Goal: Find specific page/section: Find specific page/section

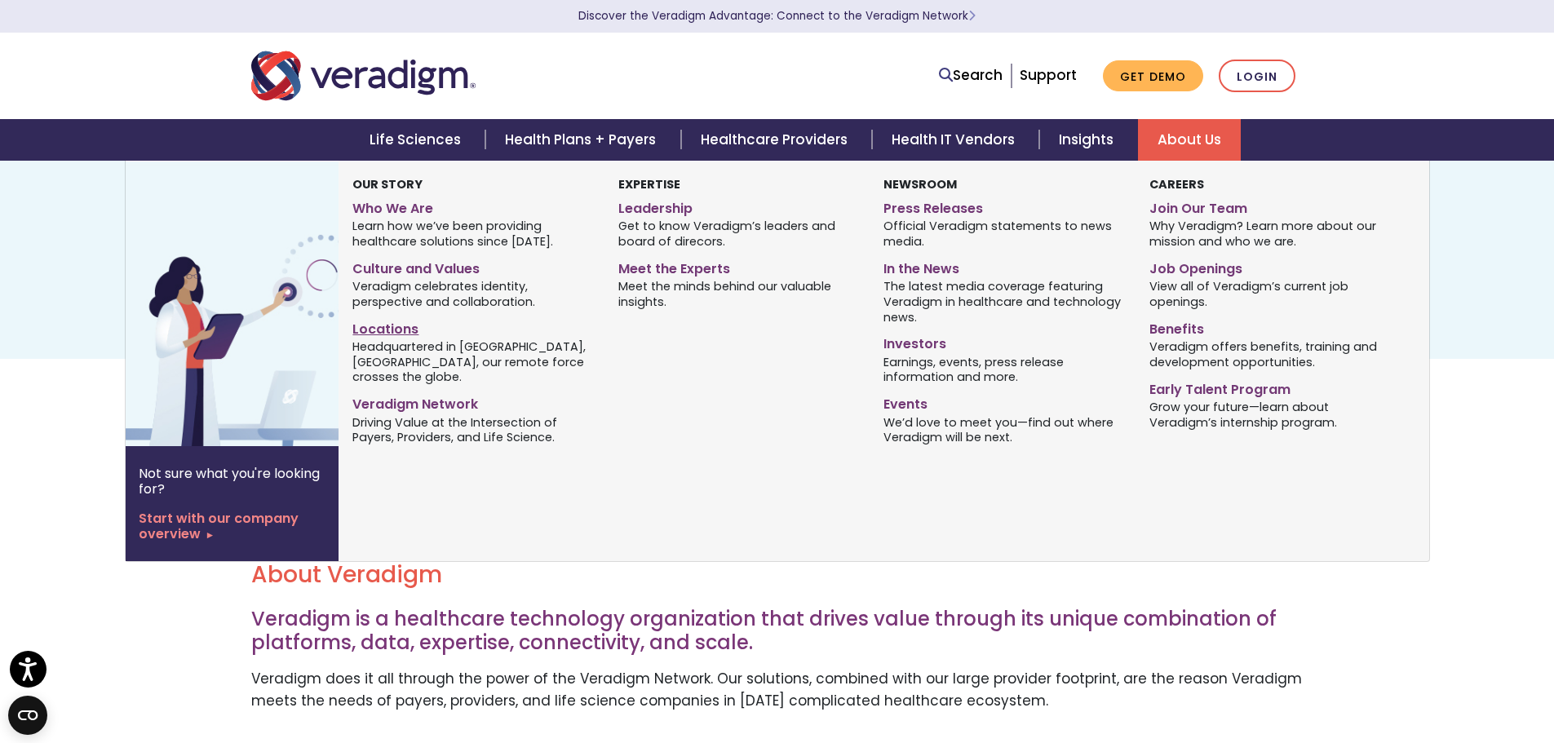
click at [377, 332] on link "Locations" at bounding box center [472, 327] width 241 height 24
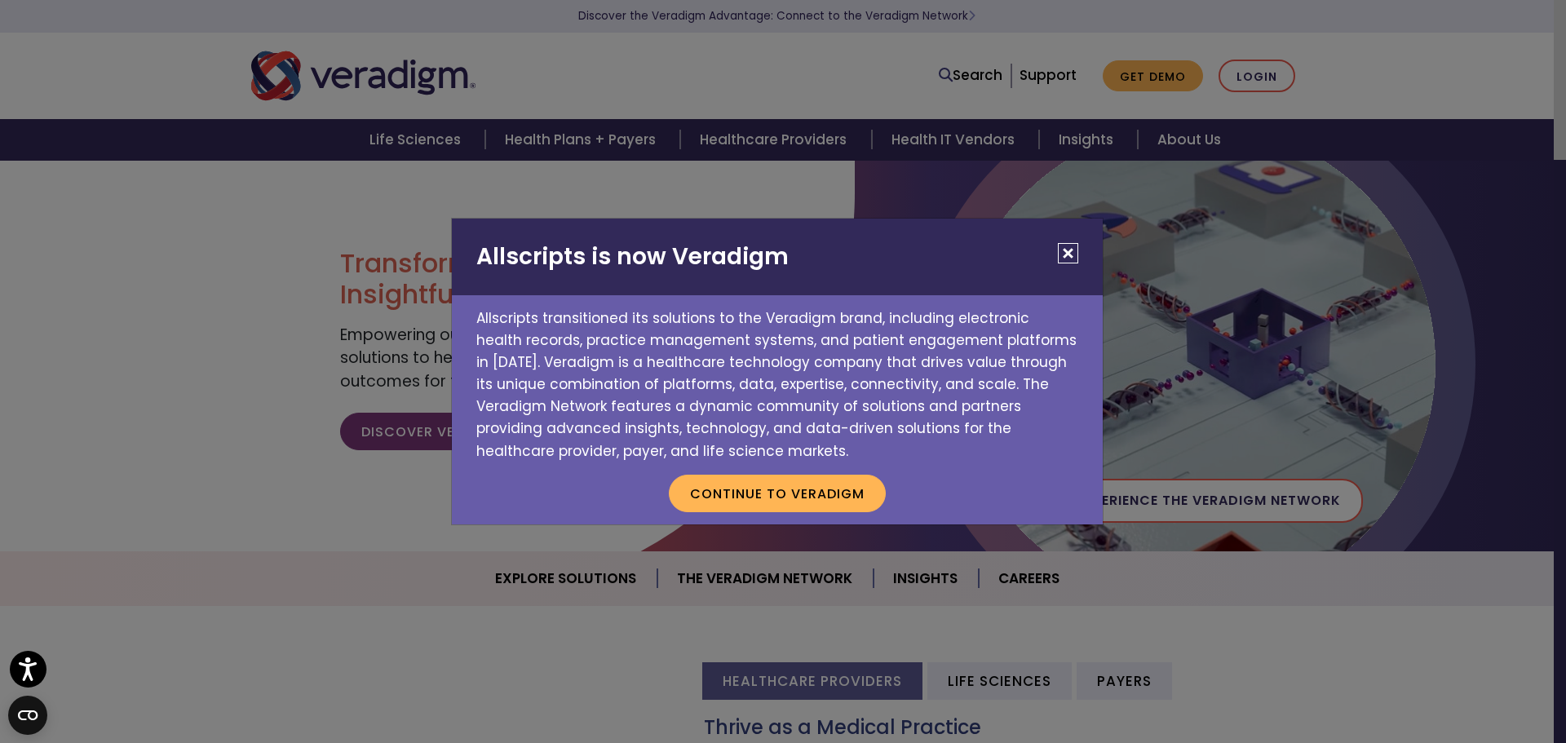
click at [1064, 256] on button "Close" at bounding box center [1068, 253] width 20 height 20
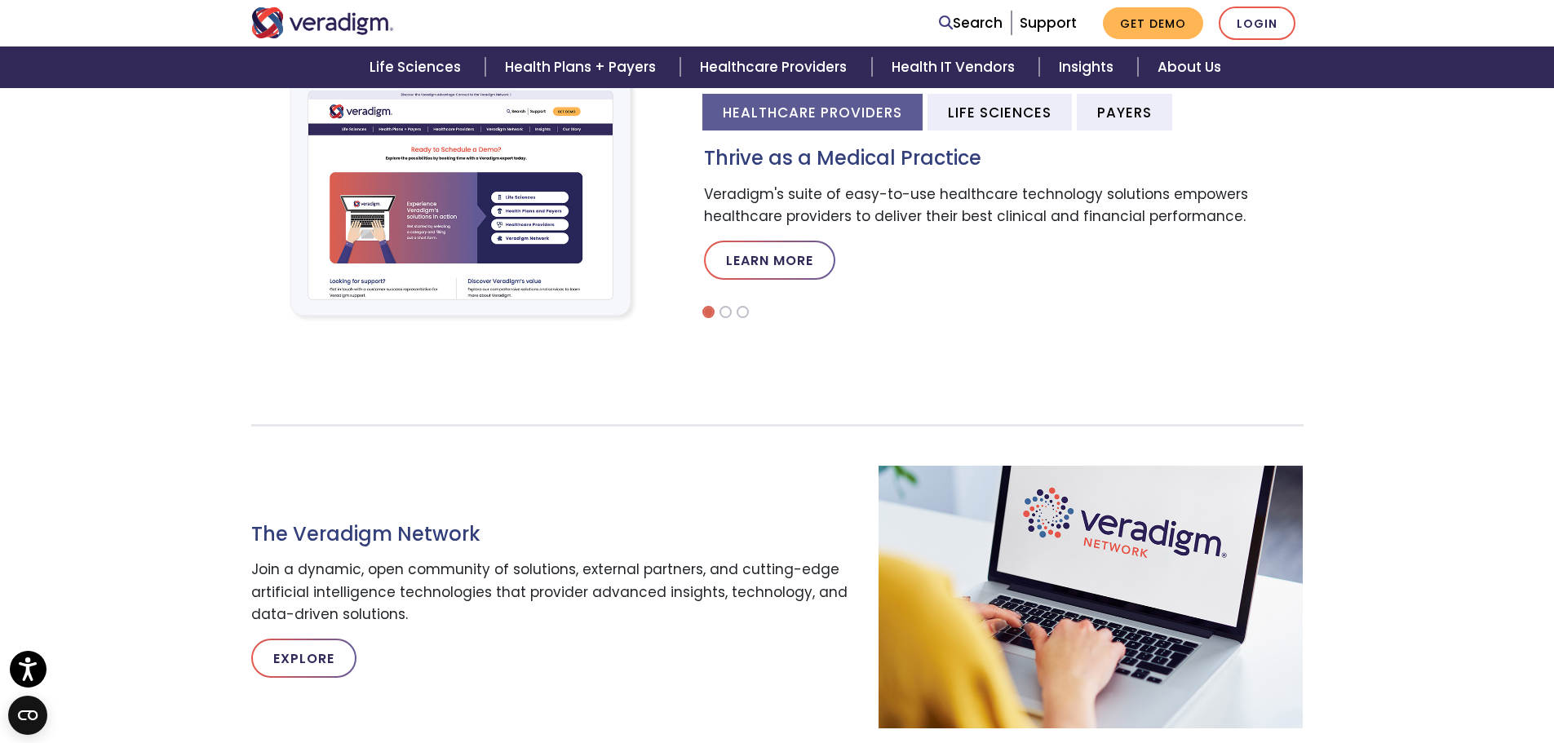
scroll to position [652, 0]
